Goal: Information Seeking & Learning: Learn about a topic

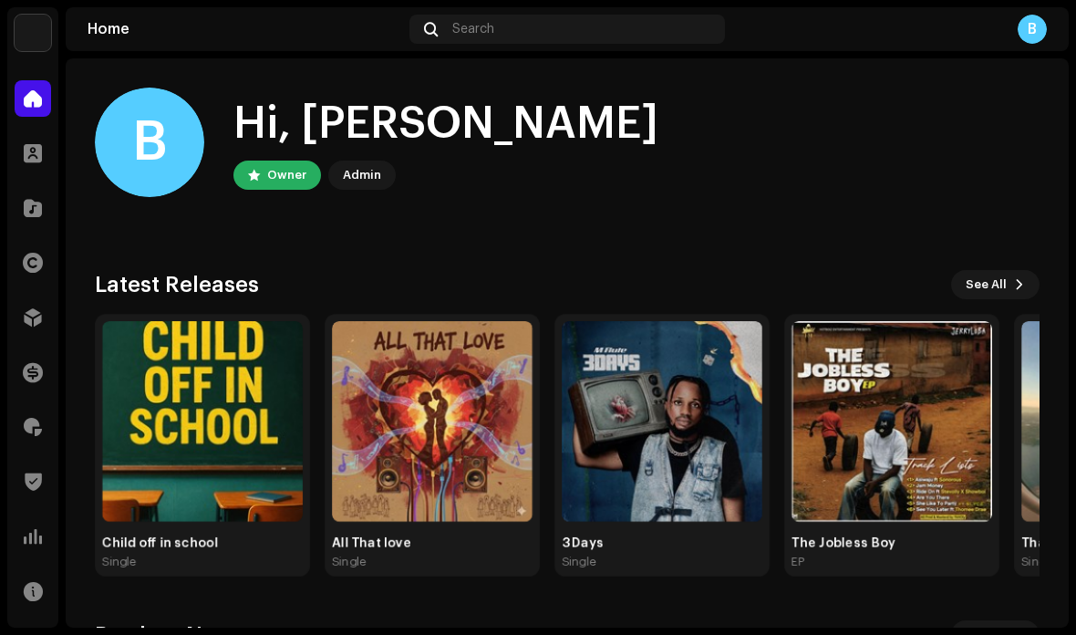
click at [976, 285] on span "See All" at bounding box center [986, 284] width 41 height 36
click at [1006, 284] on span "See All" at bounding box center [986, 284] width 41 height 36
click at [996, 287] on span "See All" at bounding box center [986, 284] width 41 height 36
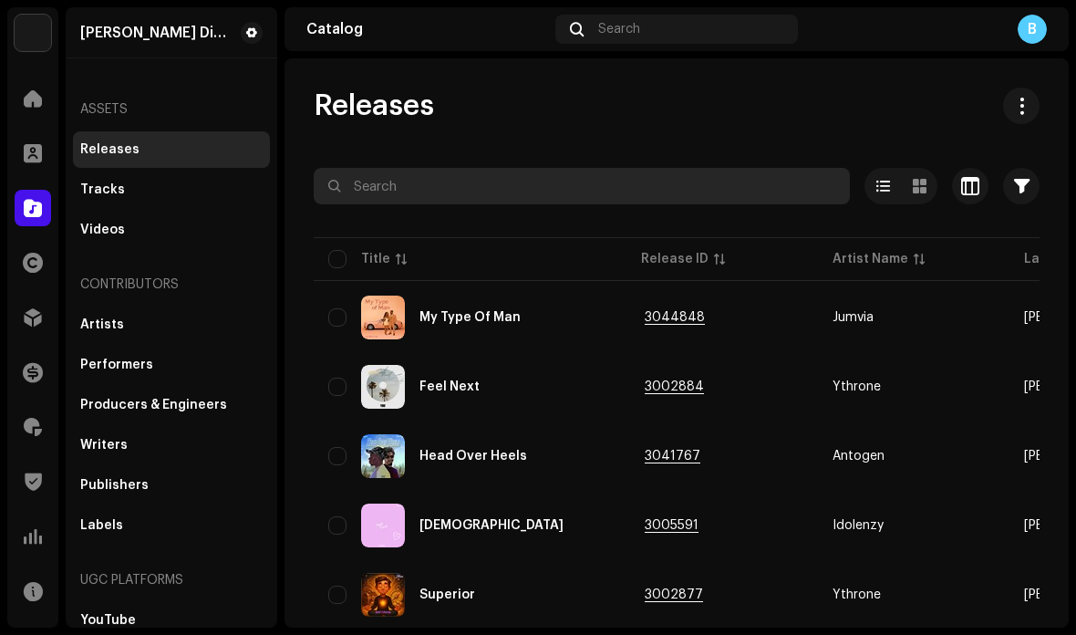
click at [611, 182] on input "text" at bounding box center [582, 186] width 536 height 36
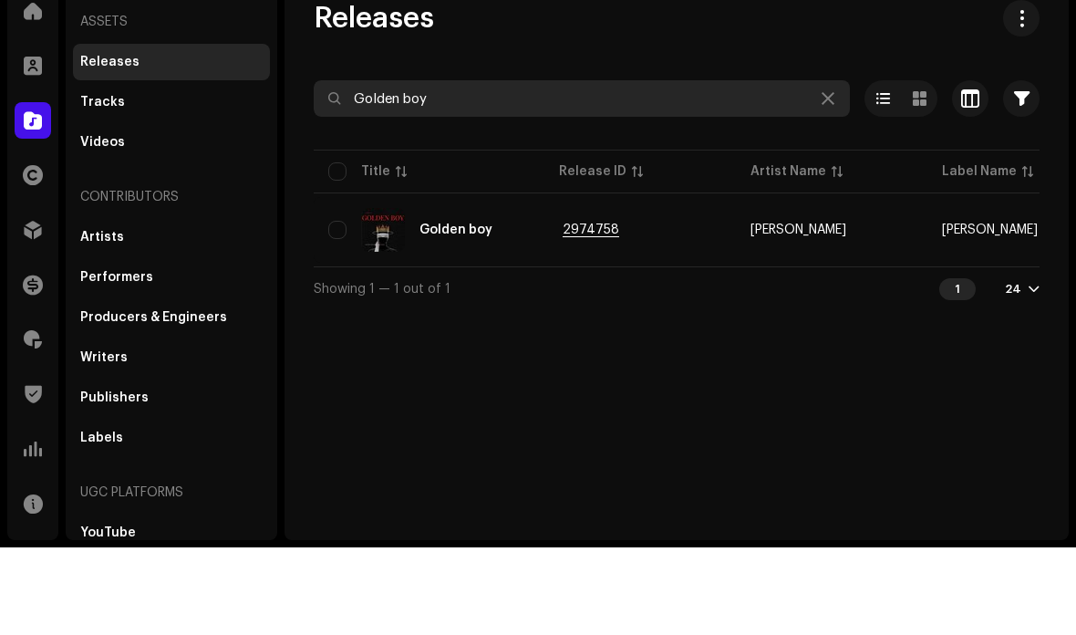
type input "Golden boy"
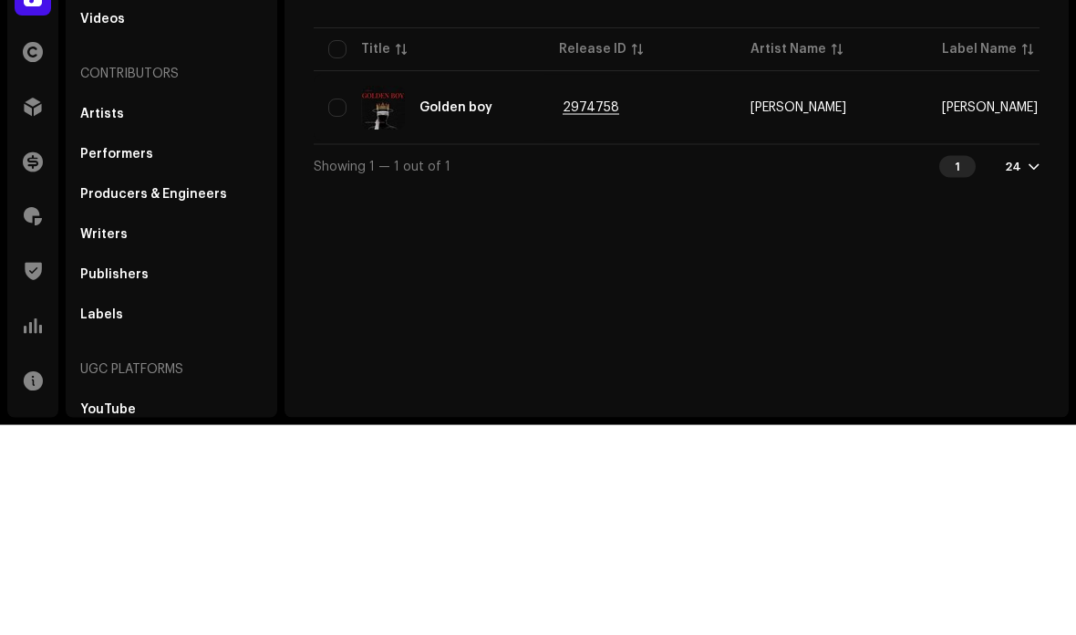
click at [668, 285] on td "2974758" at bounding box center [640, 318] width 192 height 66
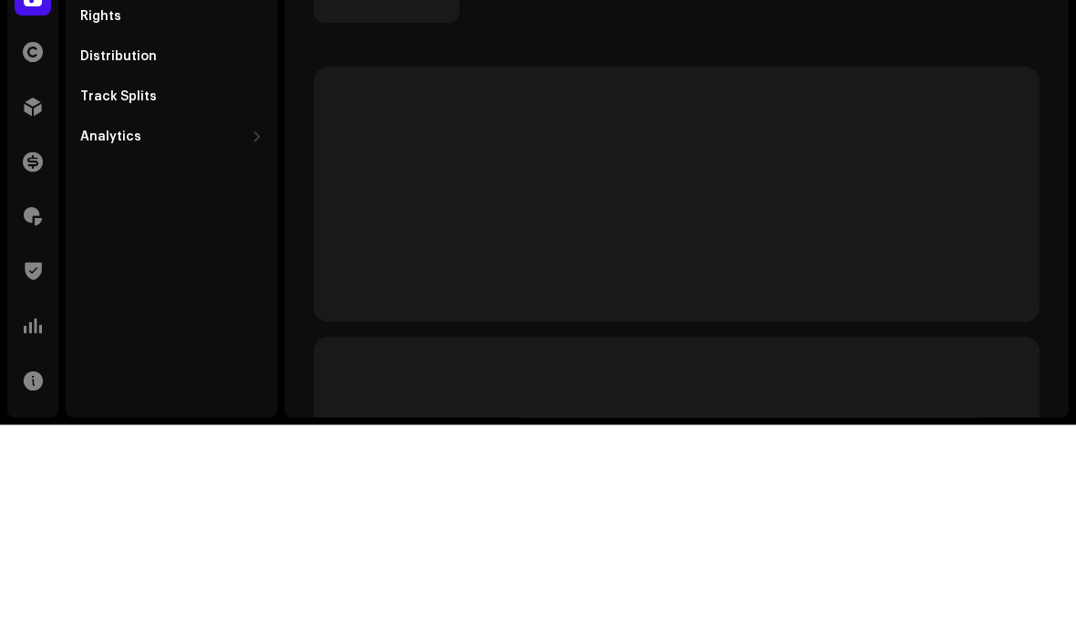
scroll to position [73, 0]
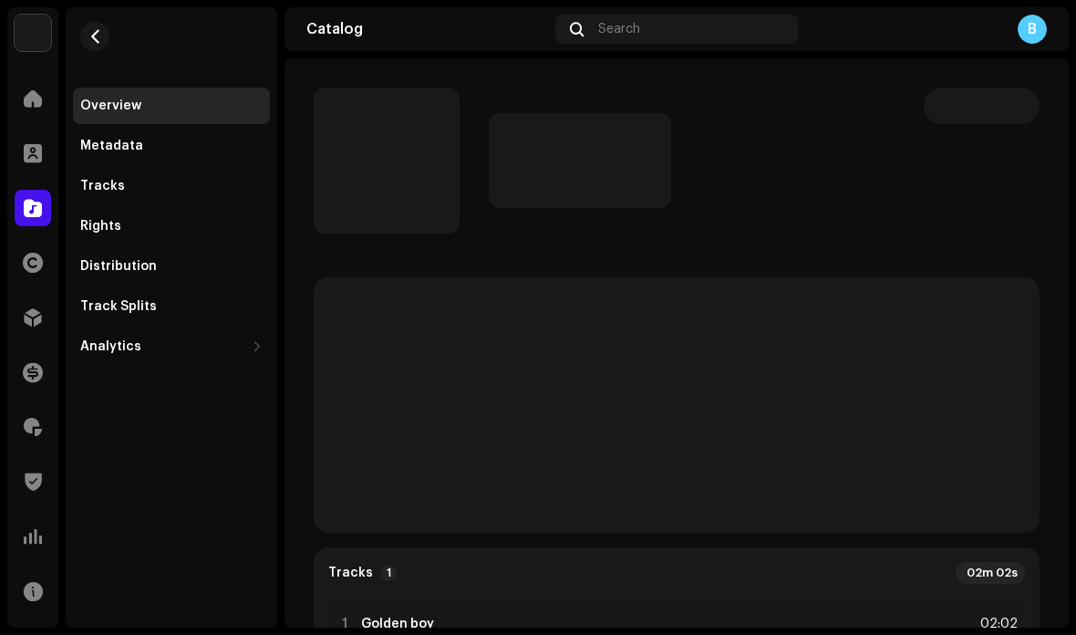
click at [192, 168] on div "Tracks" at bounding box center [171, 186] width 197 height 36
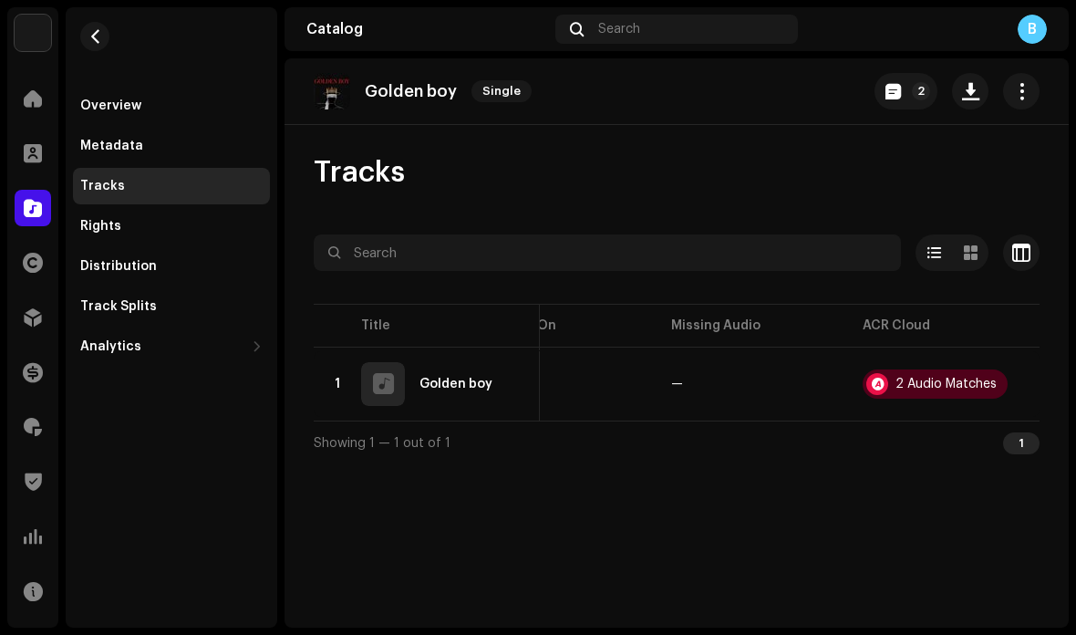
scroll to position [0, 841]
click at [916, 381] on div "2 Audio Matches" at bounding box center [946, 384] width 101 height 13
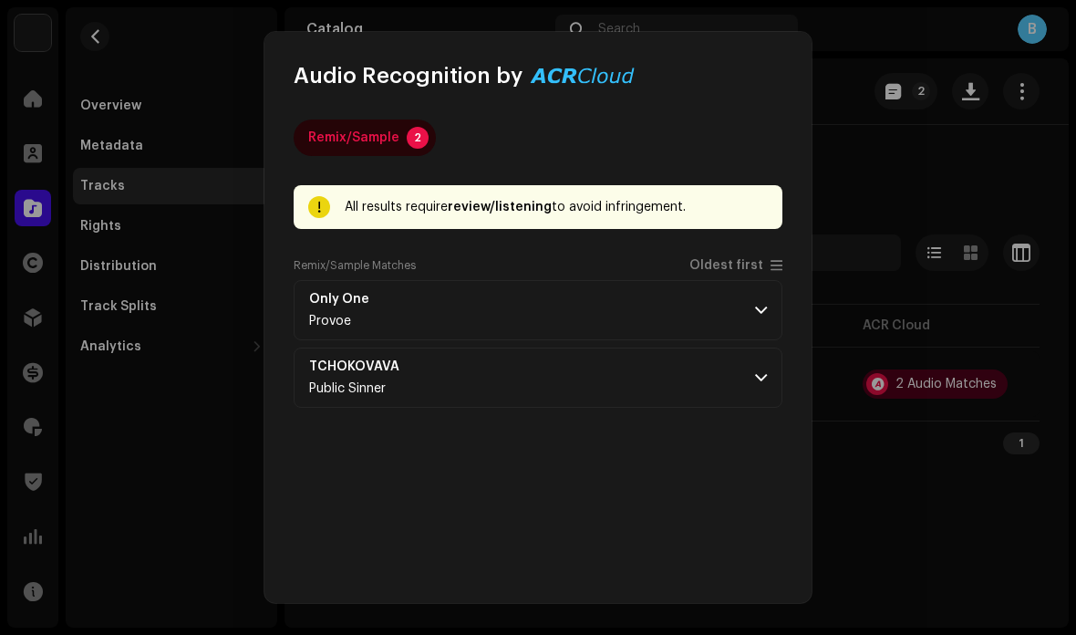
click at [757, 452] on div "Remix/Sample 2 All results require review/listening to avoid infringement. Remi…" at bounding box center [538, 395] width 489 height 553
click at [759, 440] on div "Remix/Sample 2 All results require review/listening to avoid infringement. Remi…" at bounding box center [538, 395] width 489 height 553
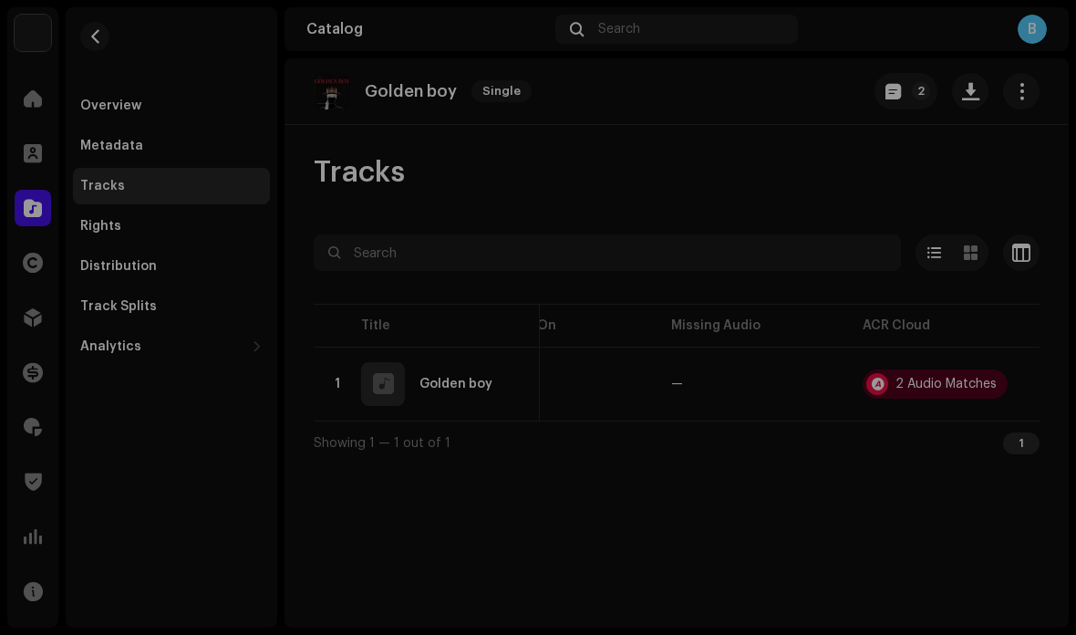
click at [918, 534] on div "Audio Recognition by Remix/Sample 2 All results require review/listening to avo…" at bounding box center [538, 317] width 1076 height 635
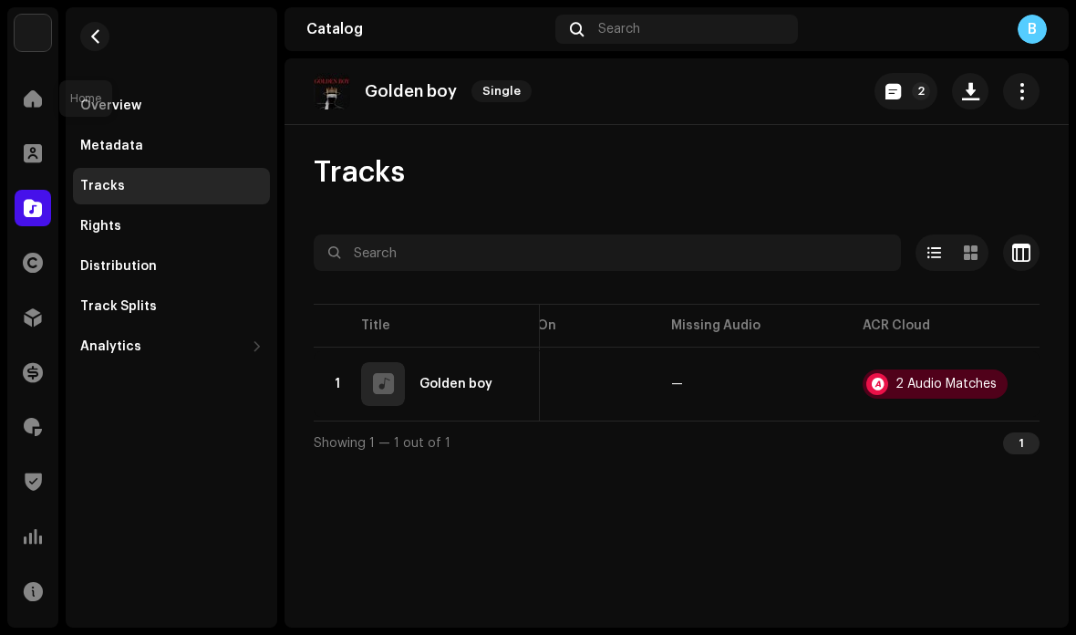
click at [36, 95] on span at bounding box center [33, 98] width 18 height 15
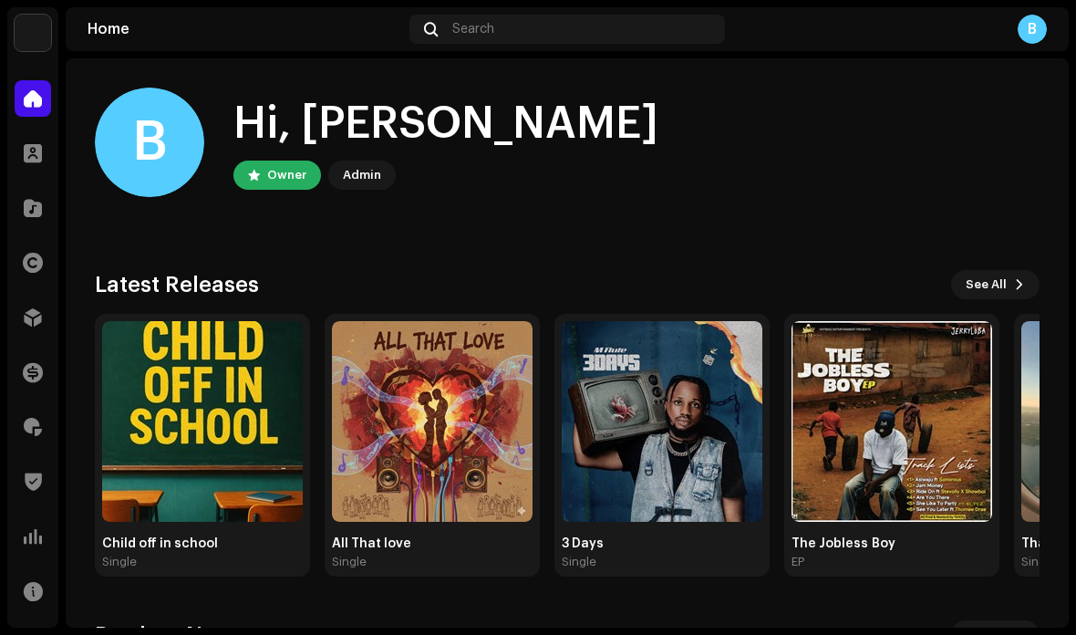
click at [989, 280] on span "See All" at bounding box center [986, 284] width 41 height 36
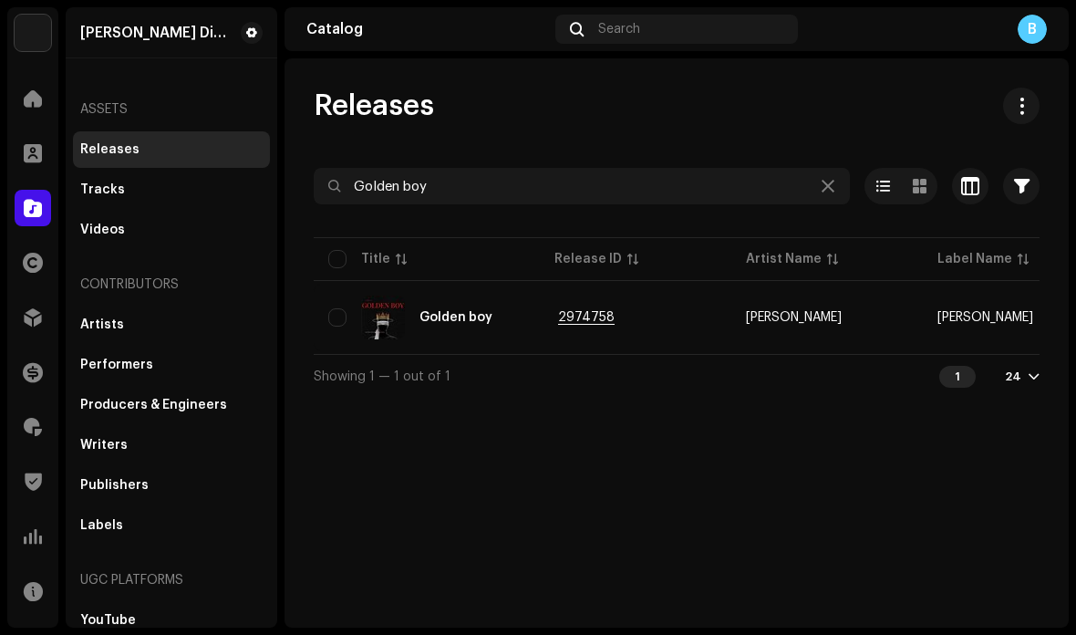
click at [833, 185] on icon at bounding box center [828, 186] width 13 height 15
